Goal: Check status: Check status

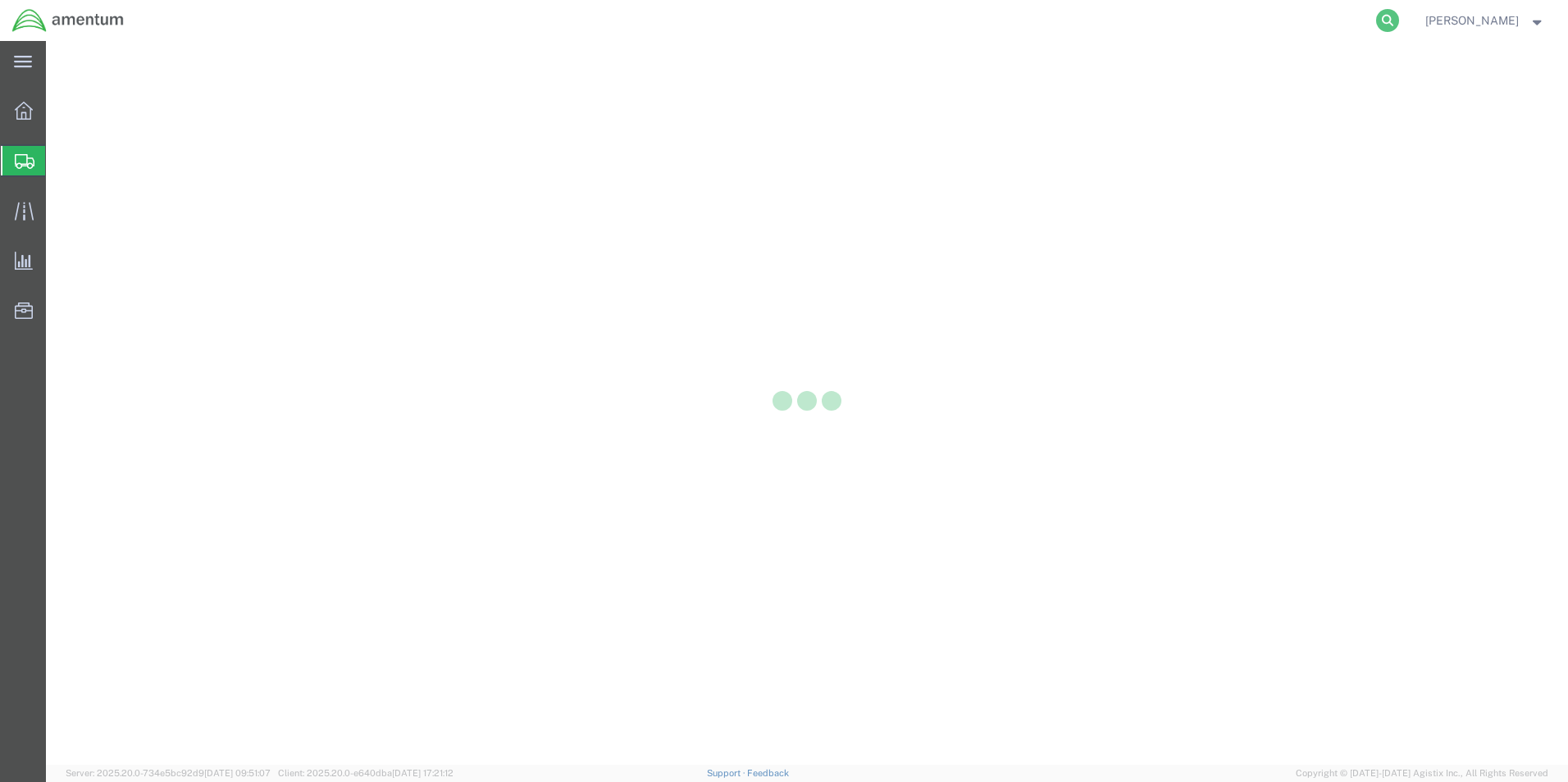
click at [1377, 17] on icon at bounding box center [1387, 20] width 23 height 23
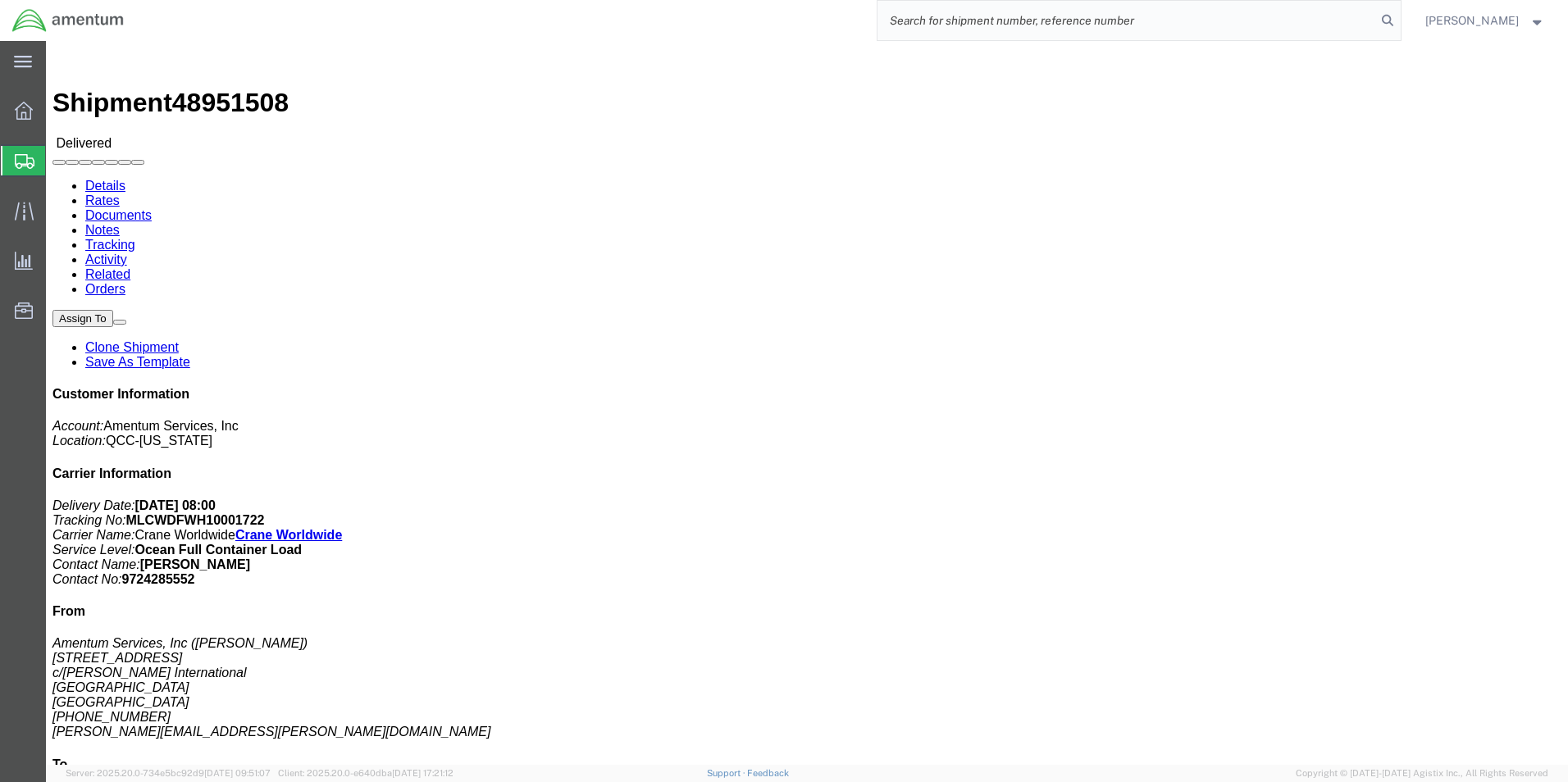
click at [956, 23] on input "search" at bounding box center [1127, 20] width 499 height 40
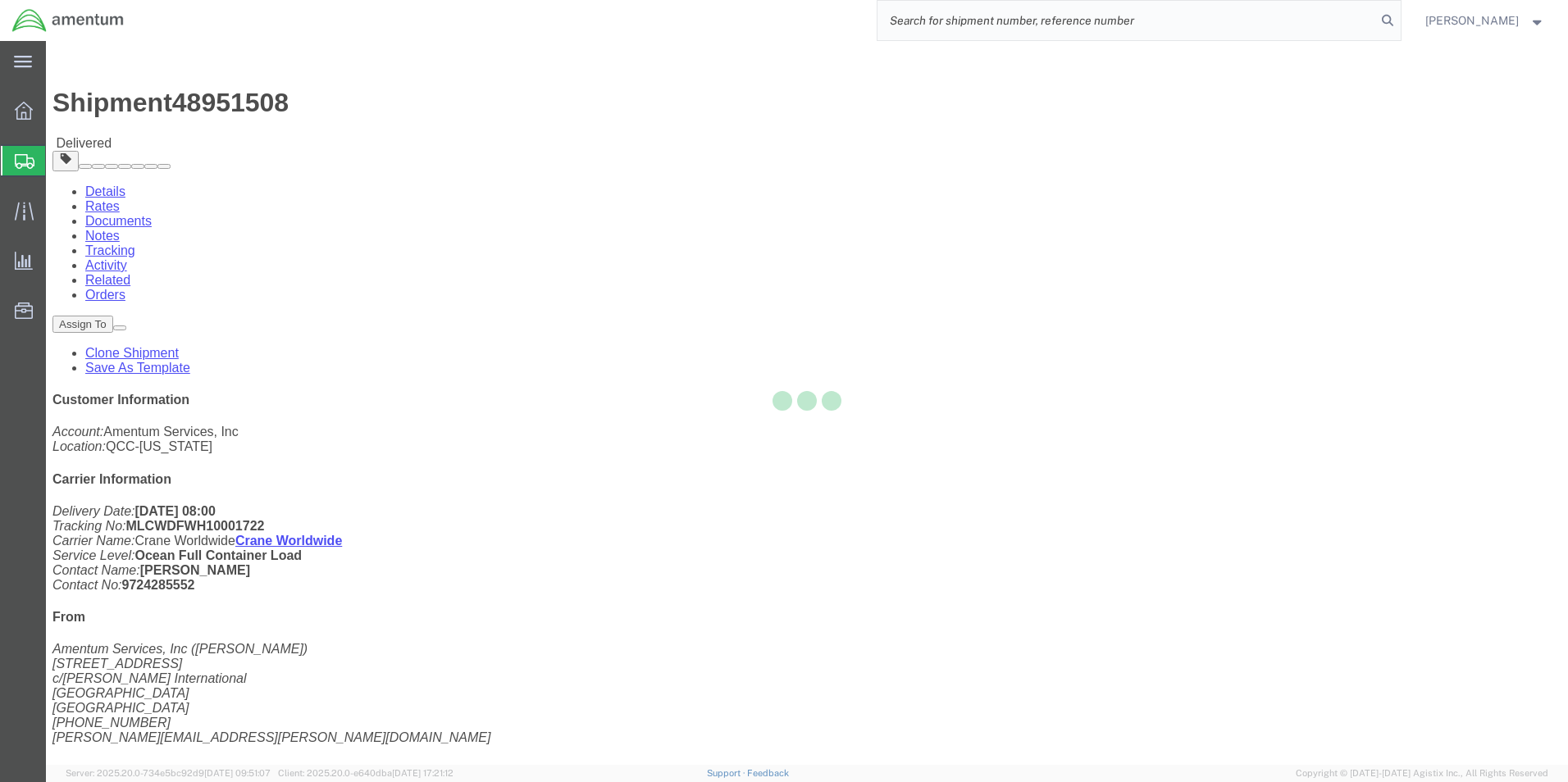
paste input "56744011"
type input "56744011"
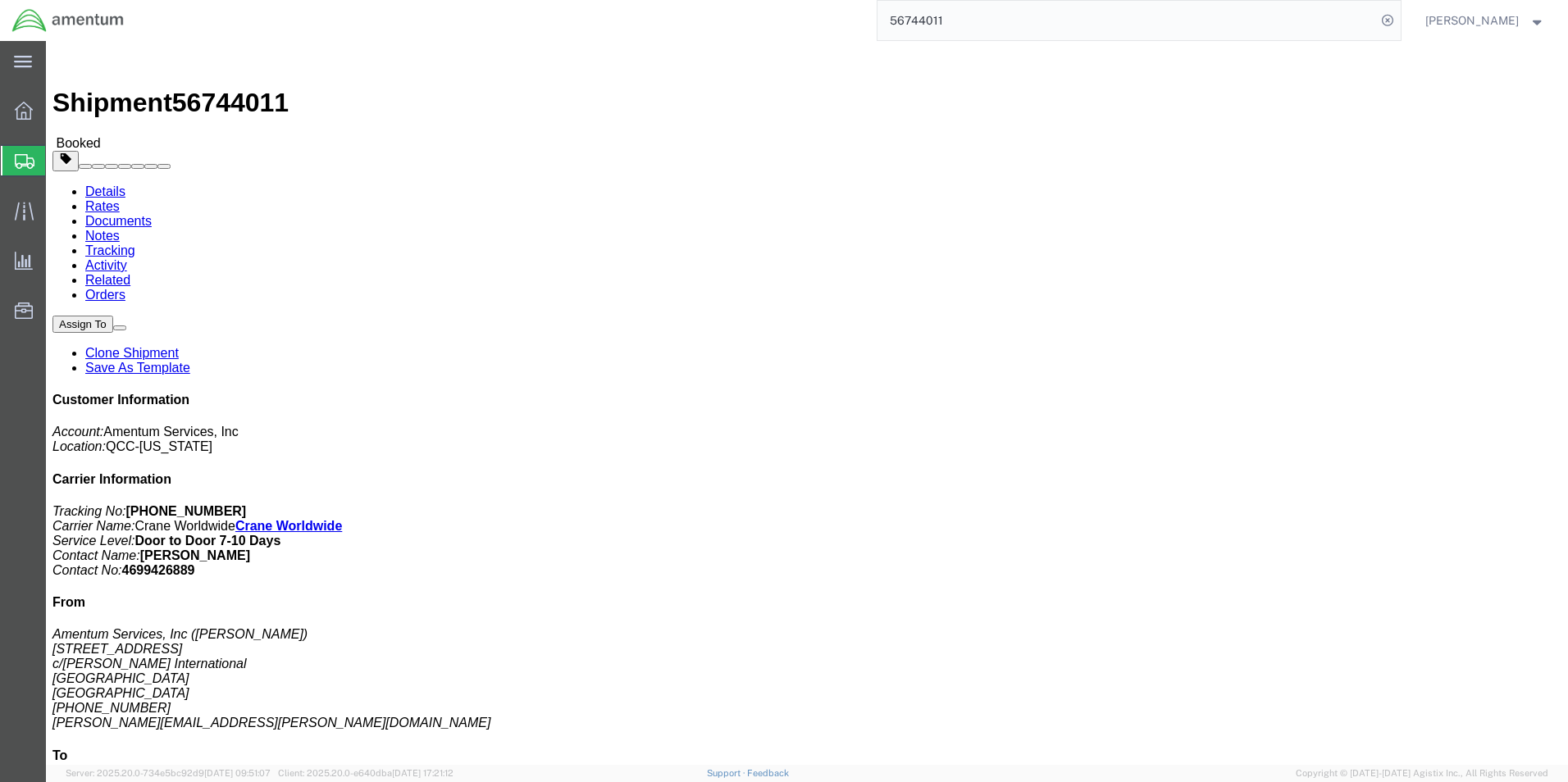
click link "Rates"
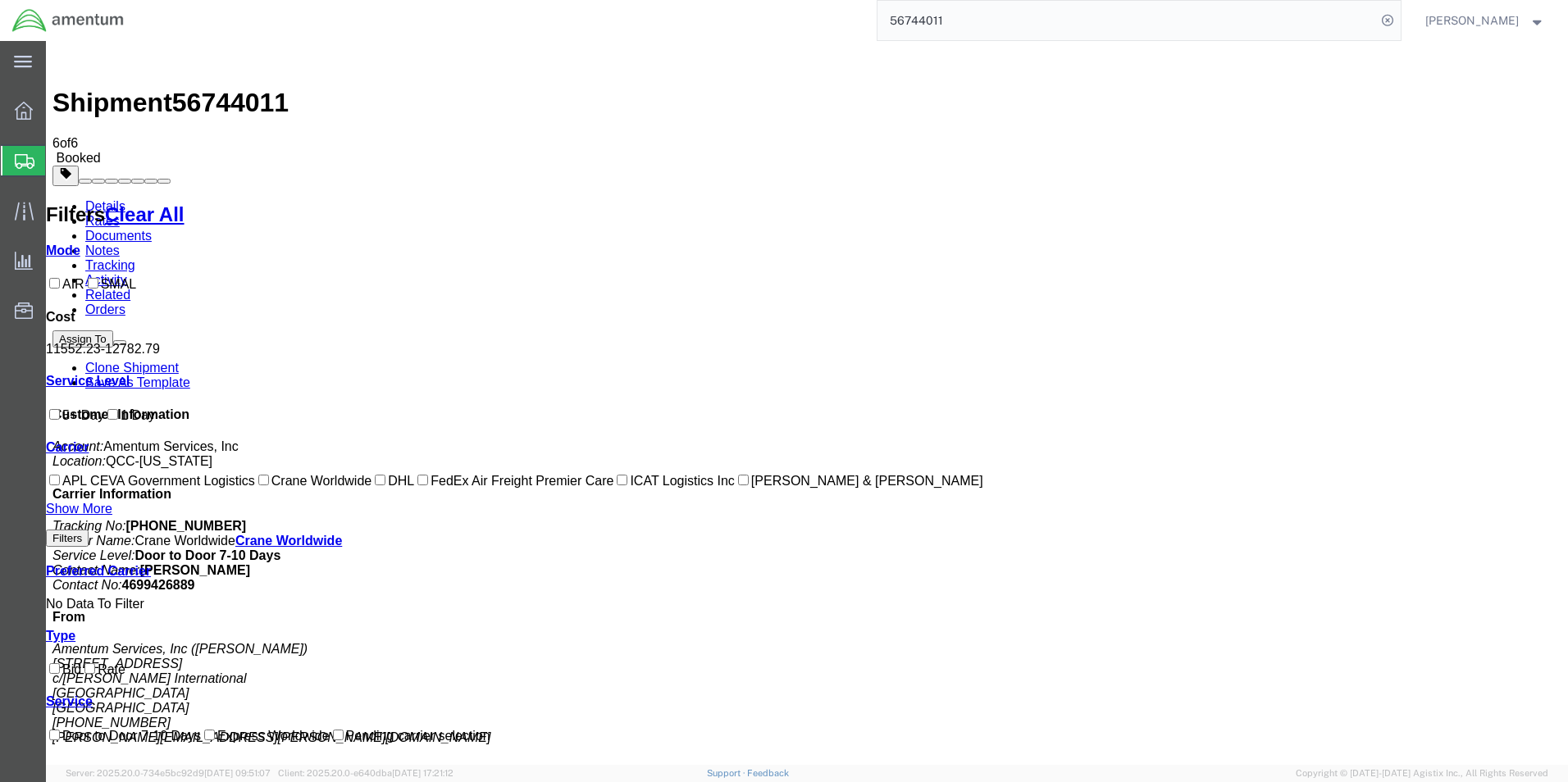
click at [151, 229] on link "Documents" at bounding box center [119, 236] width 67 height 14
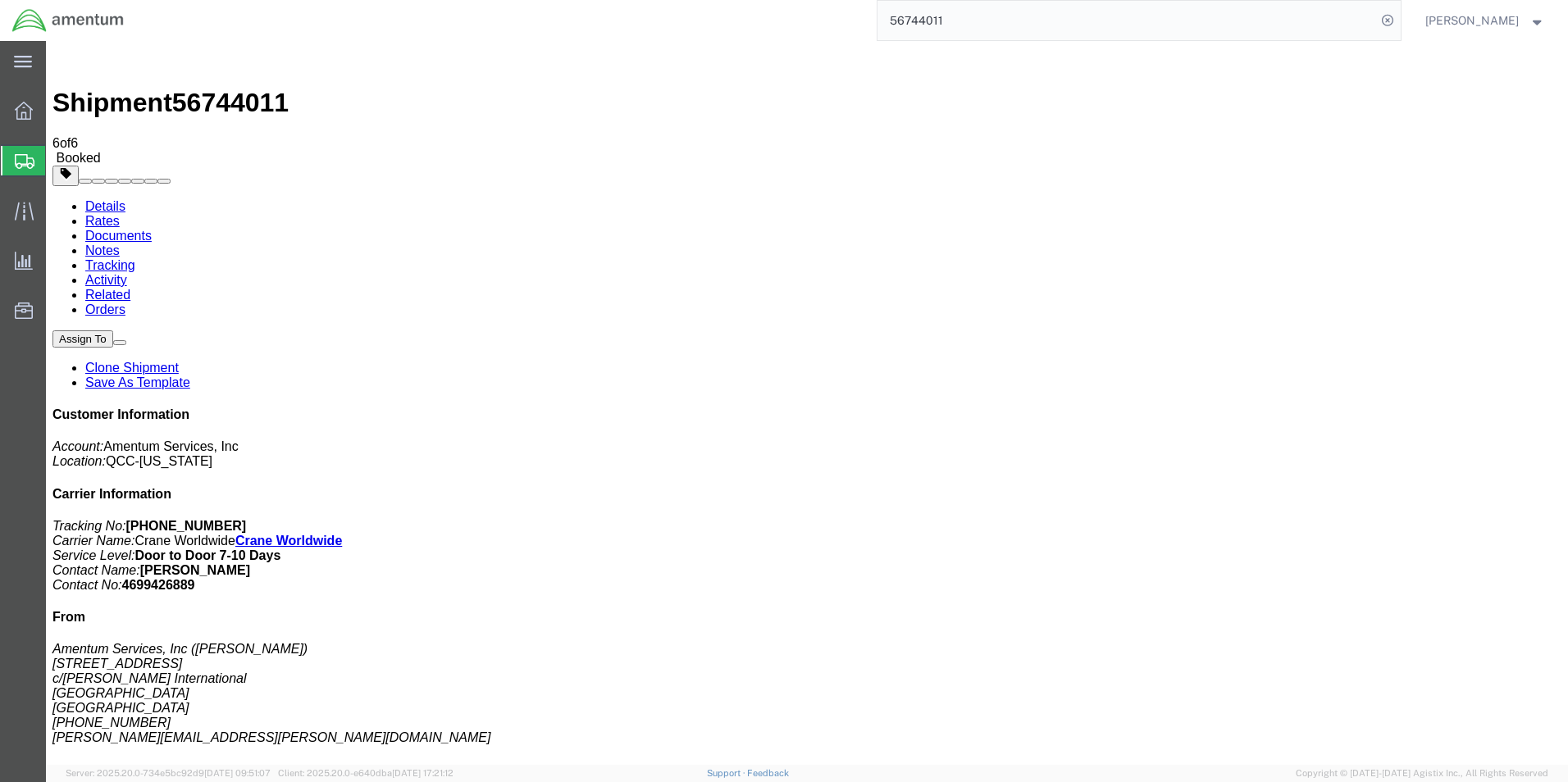
click at [120, 244] on link "Notes" at bounding box center [102, 251] width 34 height 14
click at [135, 259] on link "Tracking" at bounding box center [110, 266] width 50 height 14
click at [128, 273] on link "Activity" at bounding box center [106, 280] width 42 height 14
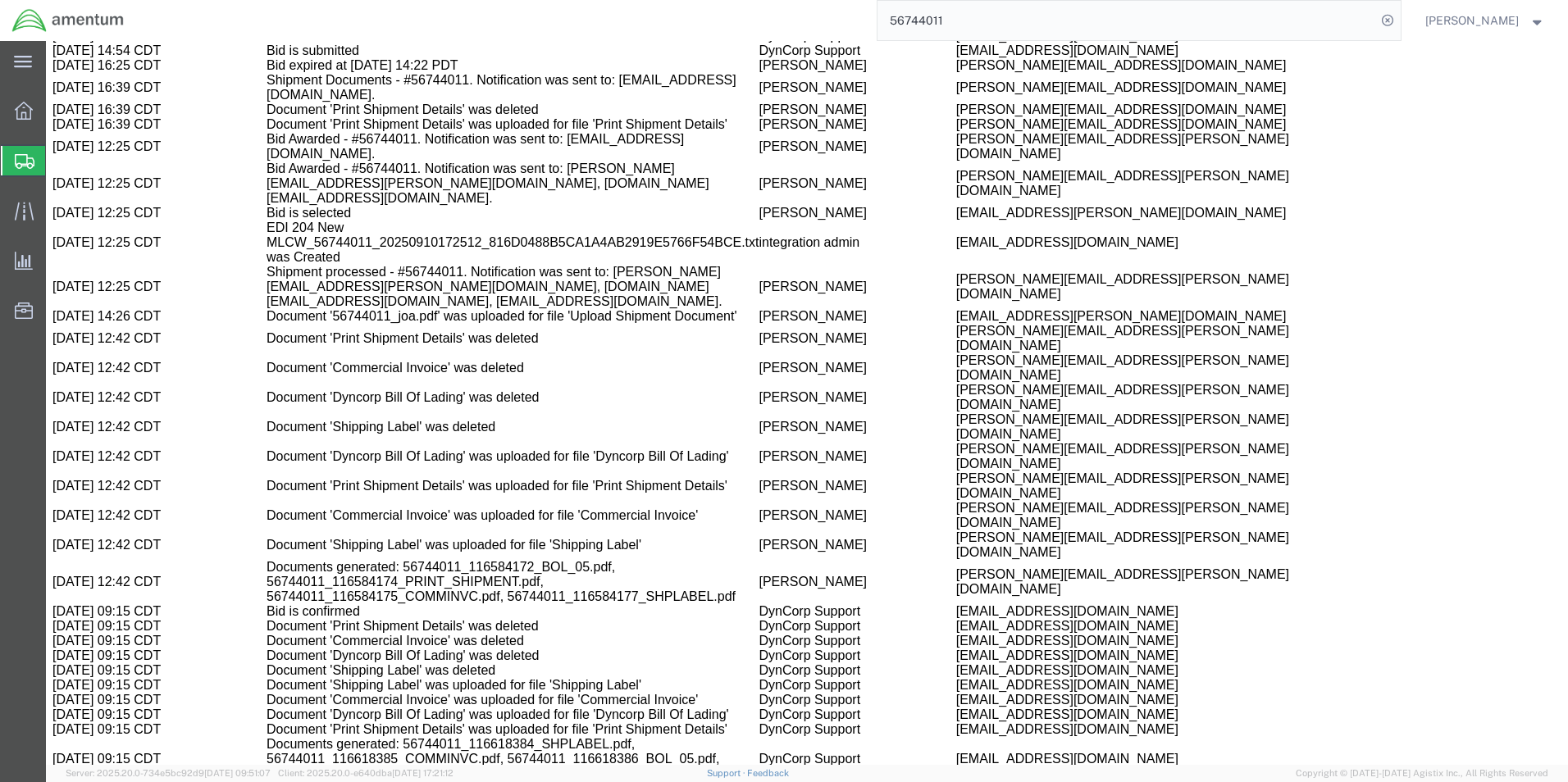
scroll to position [3269, 0]
